Goal: Entertainment & Leisure: Consume media (video, audio)

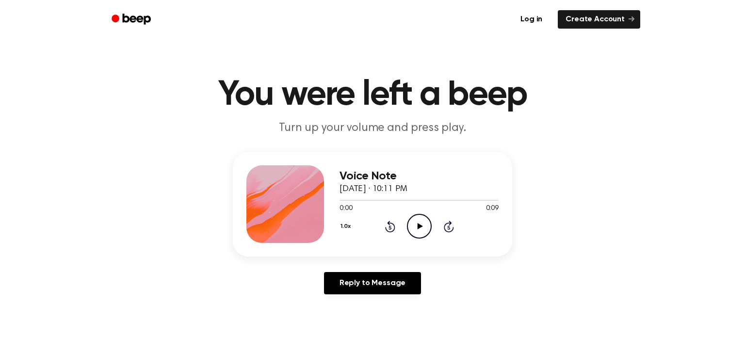
click at [420, 221] on icon "Play Audio" at bounding box center [419, 226] width 25 height 25
click at [422, 227] on icon "Pause Audio" at bounding box center [419, 226] width 25 height 25
click at [413, 221] on icon "Play Audio" at bounding box center [419, 226] width 25 height 25
click at [424, 235] on icon "Play Audio" at bounding box center [419, 226] width 25 height 25
click at [416, 223] on icon "Play Audio" at bounding box center [419, 226] width 25 height 25
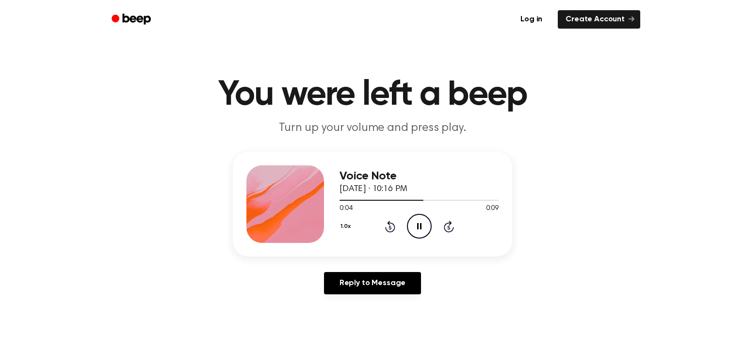
click at [417, 225] on icon at bounding box center [419, 226] width 4 height 6
click at [415, 224] on icon "Play Audio" at bounding box center [419, 226] width 25 height 25
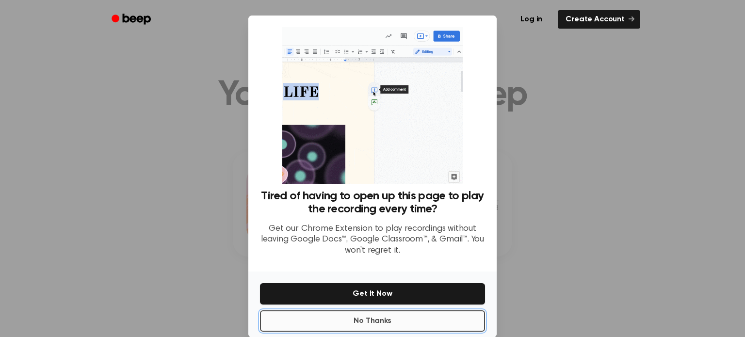
click at [344, 320] on button "No Thanks" at bounding box center [372, 321] width 225 height 21
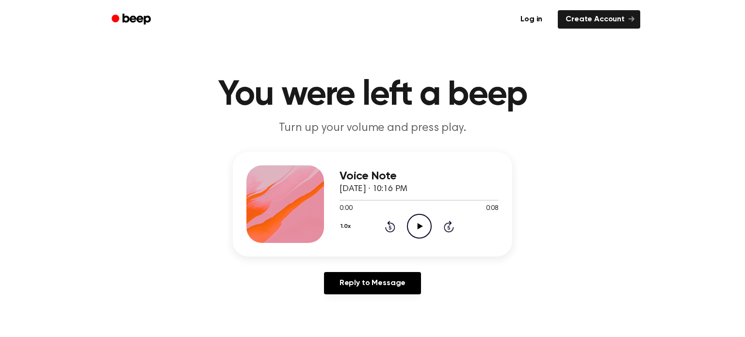
click at [415, 230] on icon "Play Audio" at bounding box center [419, 226] width 25 height 25
click at [414, 229] on icon "Pause Audio" at bounding box center [419, 226] width 25 height 25
click at [416, 231] on icon "Play Audio" at bounding box center [419, 226] width 25 height 25
click at [416, 222] on icon "Play Audio" at bounding box center [419, 226] width 25 height 25
click at [451, 230] on icon at bounding box center [449, 227] width 10 height 12
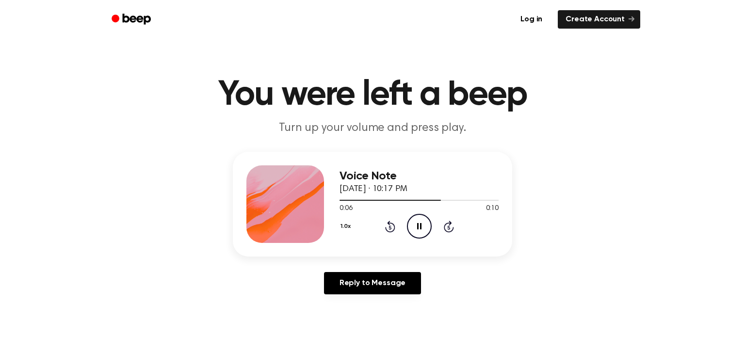
click at [393, 227] on icon "Rewind 5 seconds" at bounding box center [390, 226] width 11 height 13
click at [412, 223] on icon "Play Audio" at bounding box center [419, 226] width 25 height 25
click at [427, 218] on circle at bounding box center [420, 226] width 24 height 24
click at [420, 228] on icon at bounding box center [419, 226] width 5 height 6
